Goal: Navigation & Orientation: Find specific page/section

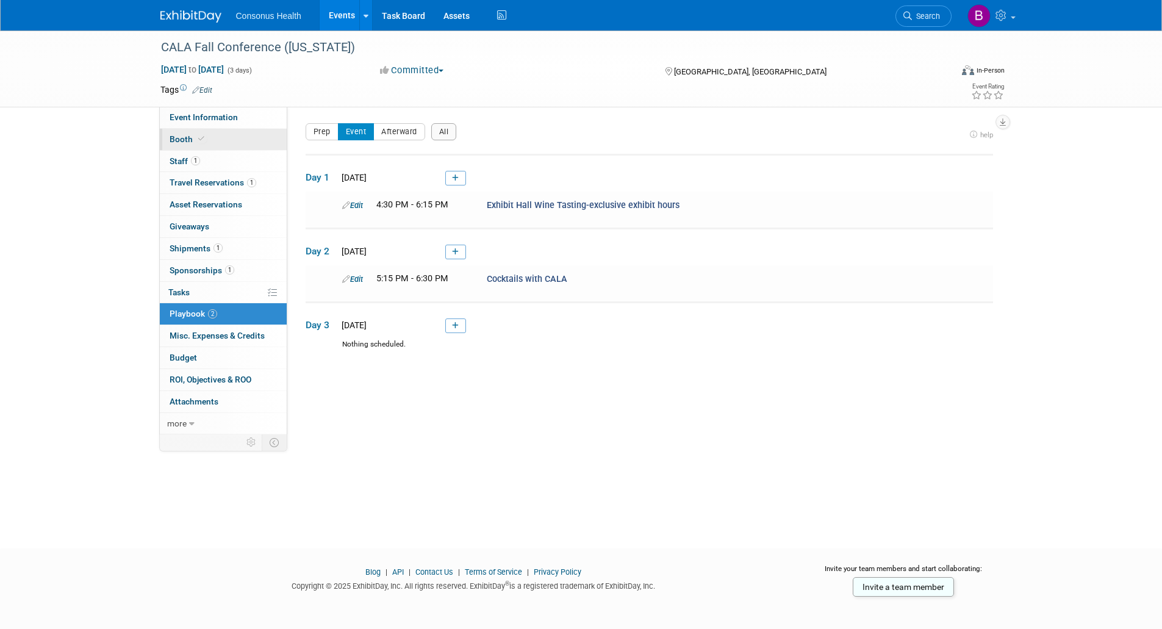
click at [182, 137] on span "Booth" at bounding box center [188, 139] width 37 height 10
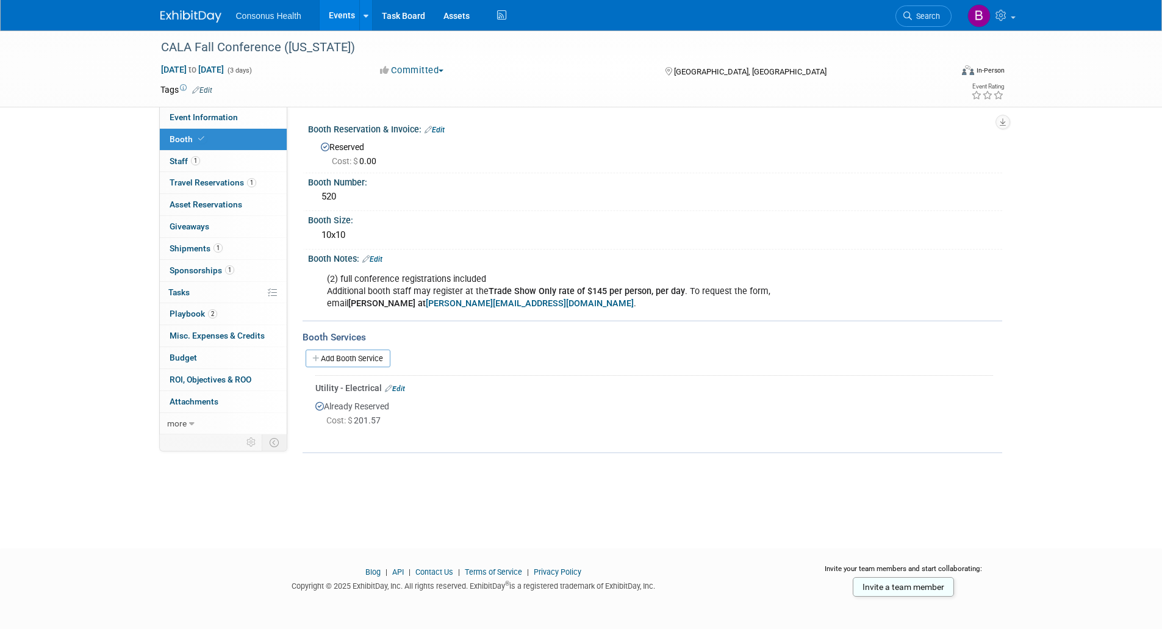
click at [349, 13] on link "Events" at bounding box center [342, 15] width 45 height 30
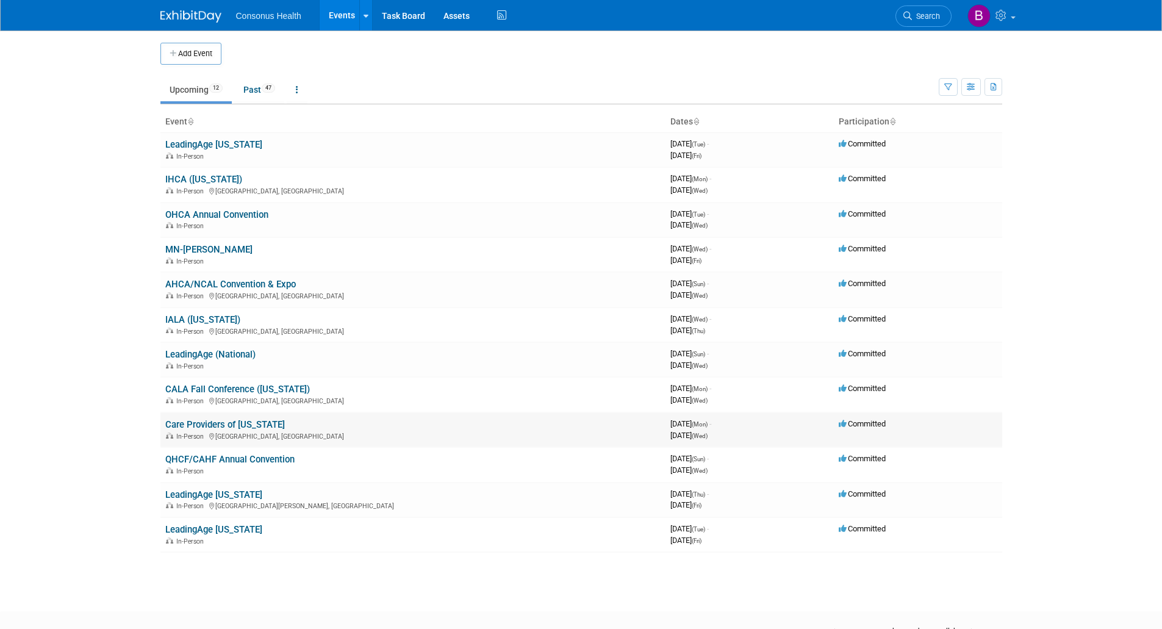
click at [212, 422] on link "Care Providers of [US_STATE]" at bounding box center [225, 424] width 120 height 11
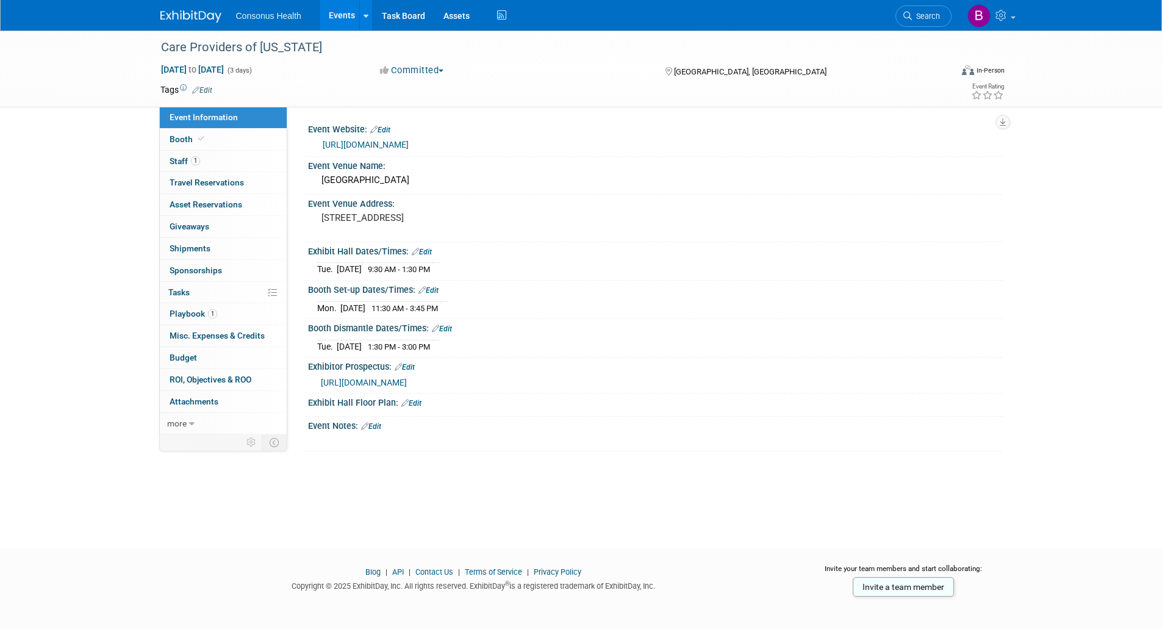
click at [325, 18] on link "Events" at bounding box center [342, 15] width 45 height 30
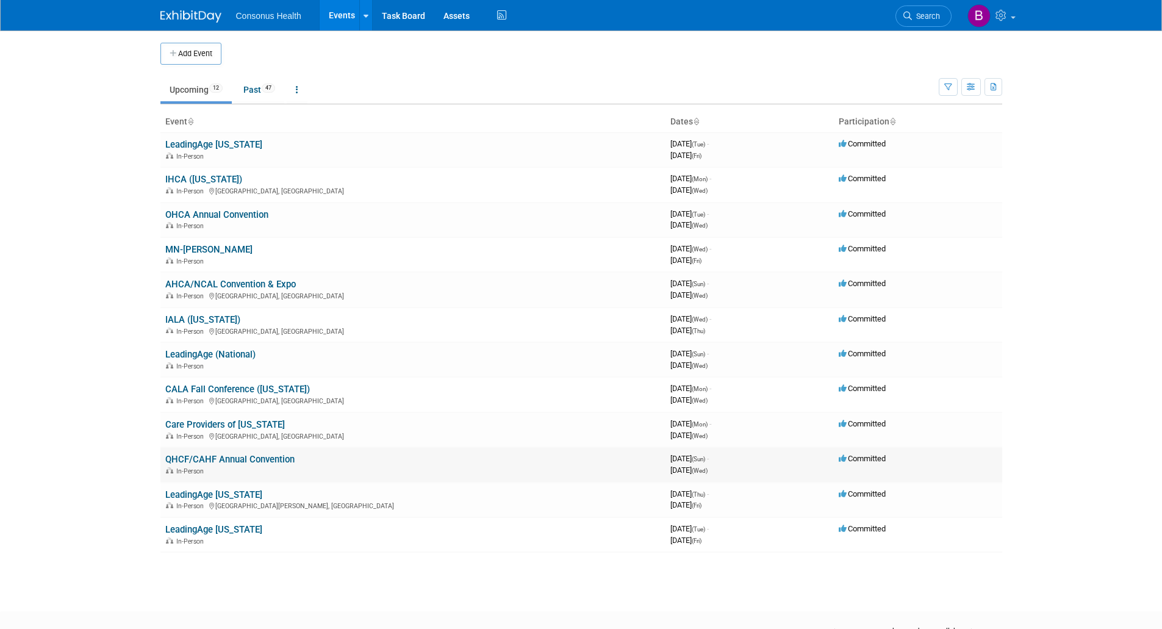
click at [194, 462] on link "QHCF/CAHF Annual Convention" at bounding box center [229, 459] width 129 height 11
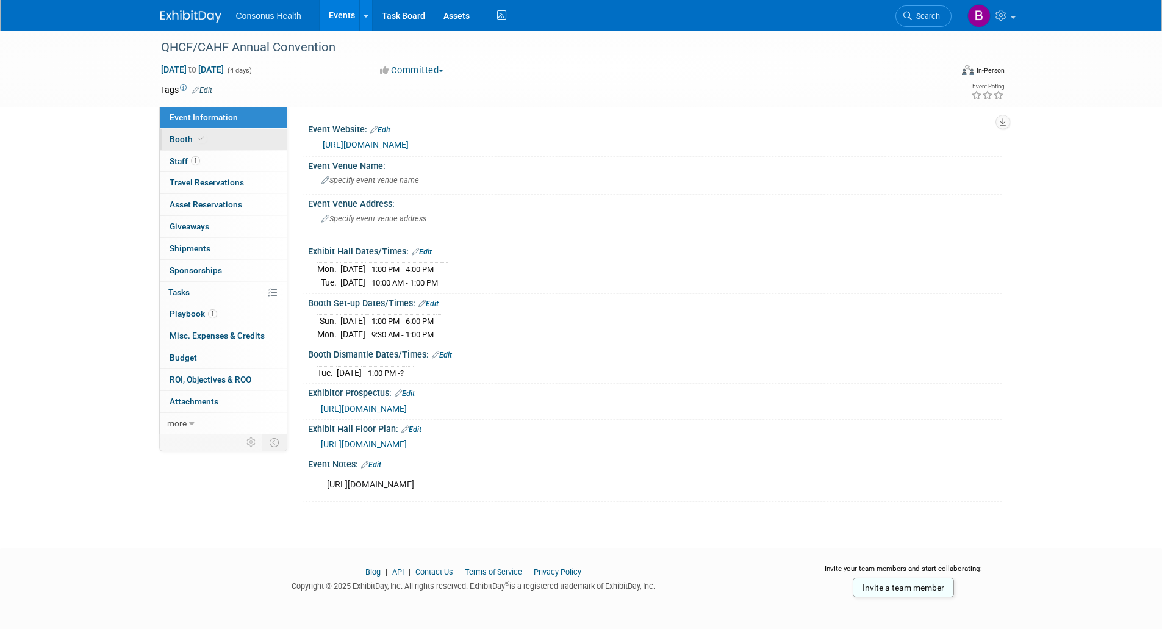
click at [177, 138] on span "Booth" at bounding box center [188, 139] width 37 height 10
